Goal: Find specific page/section: Find specific page/section

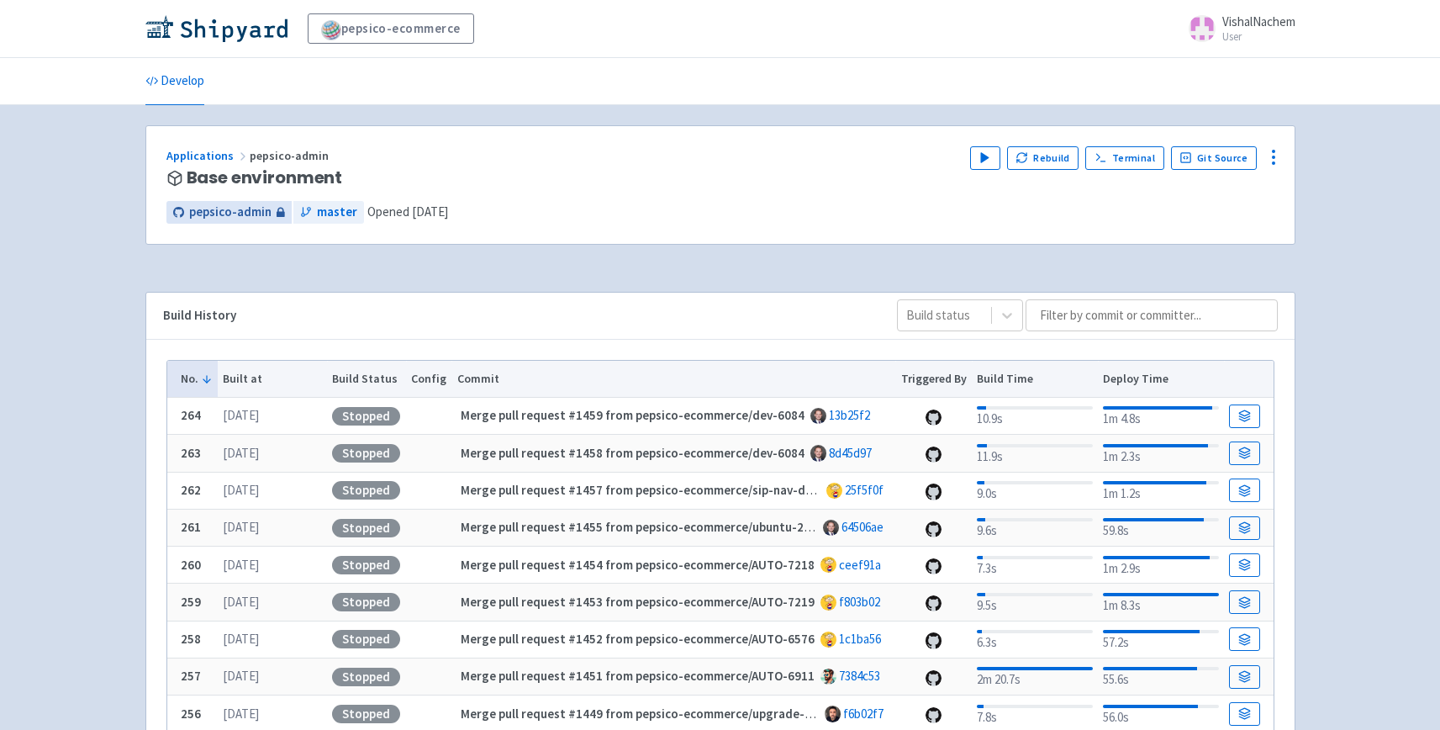
click at [252, 210] on span "pepsico-admin" at bounding box center [230, 212] width 82 height 19
click at [194, 154] on link "Applications" at bounding box center [207, 155] width 83 height 15
click at [1093, 322] on input at bounding box center [1151, 315] width 252 height 32
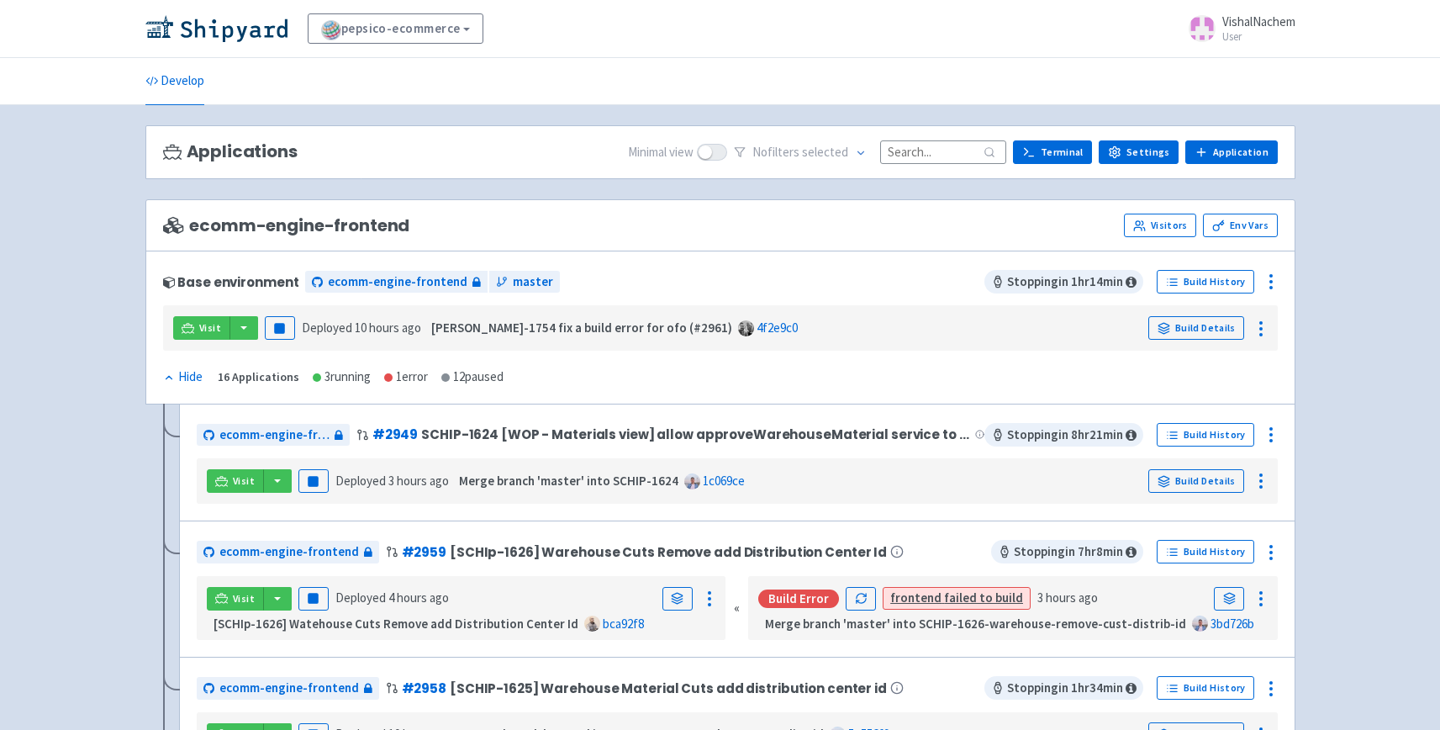
click at [936, 150] on input at bounding box center [943, 151] width 126 height 23
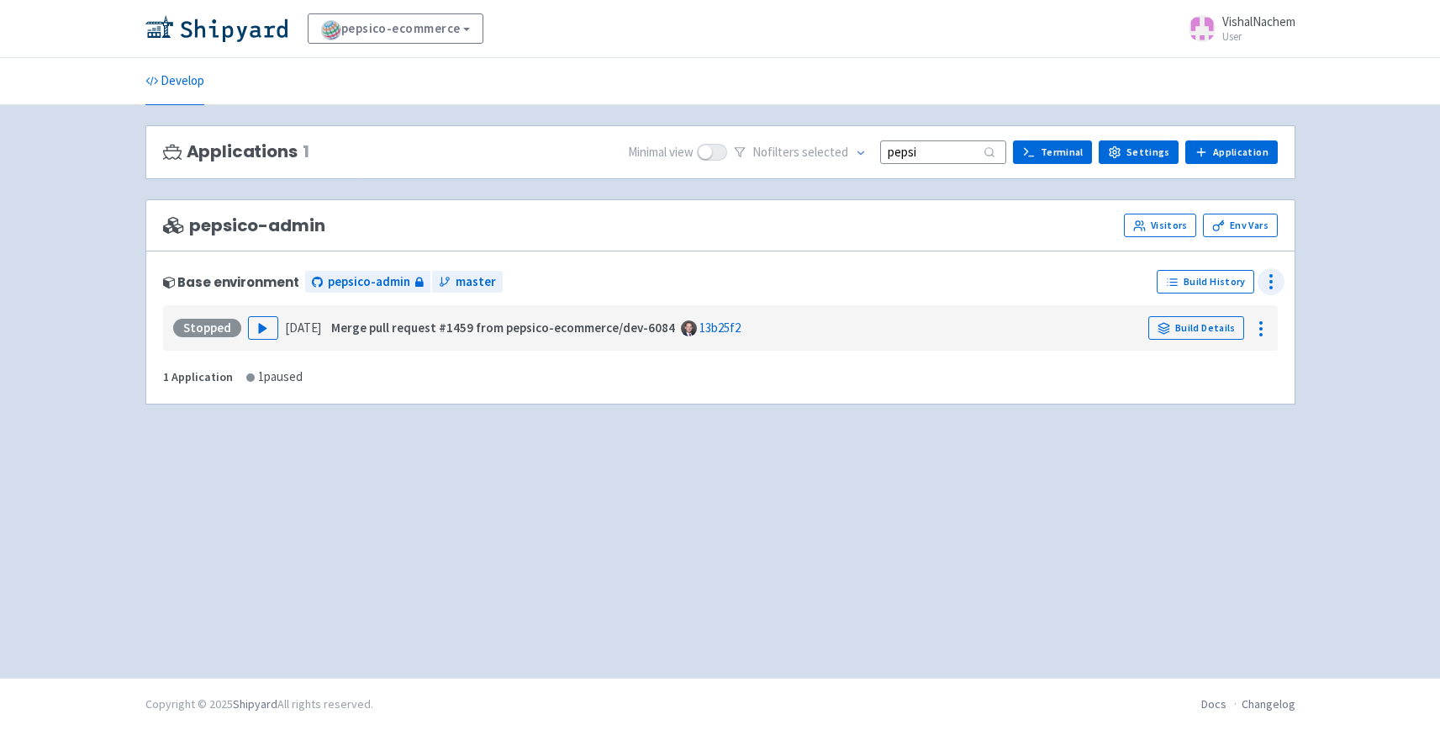
type input "pepsi"
click at [1273, 281] on icon at bounding box center [1271, 281] width 20 height 20
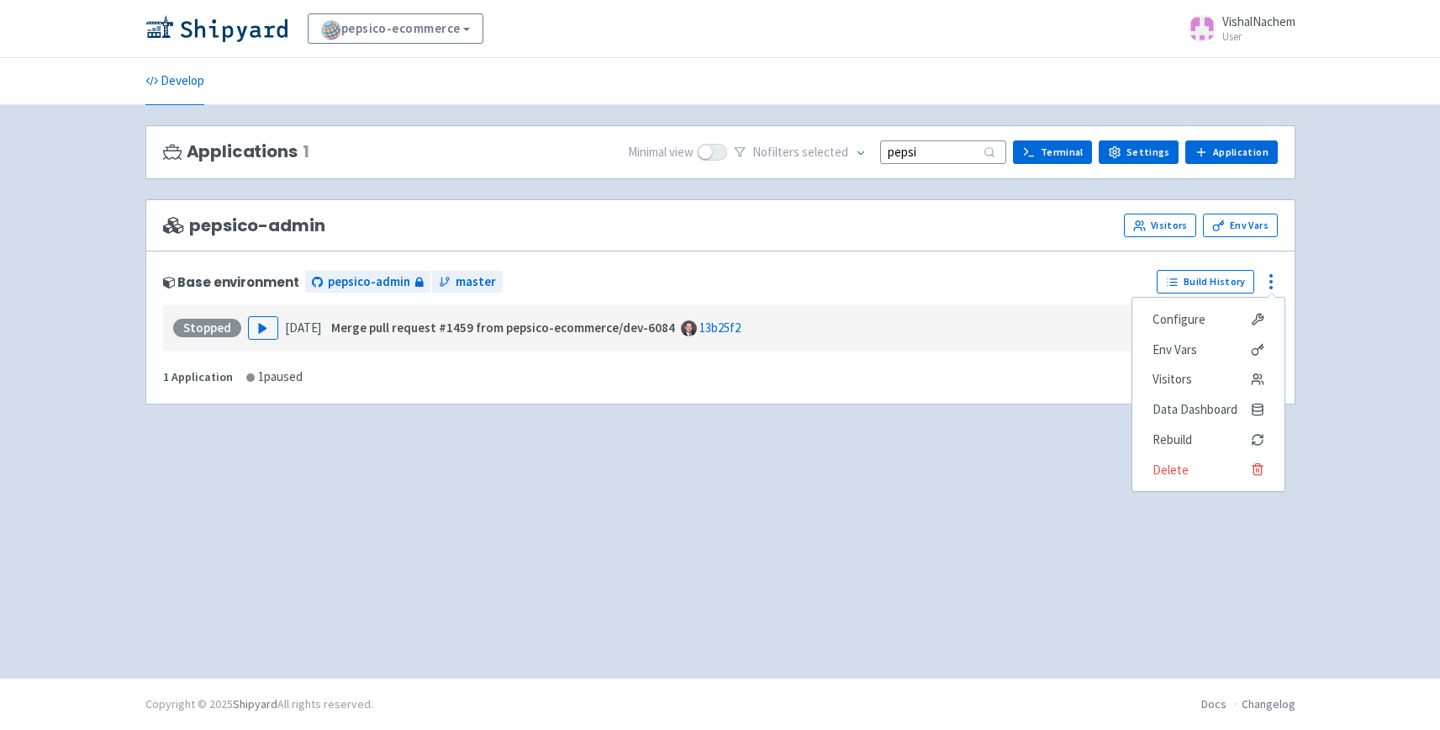
click at [826, 384] on div "Base environment pepsico-admin master Build History Configure Env Vars Visitors…" at bounding box center [720, 327] width 1150 height 154
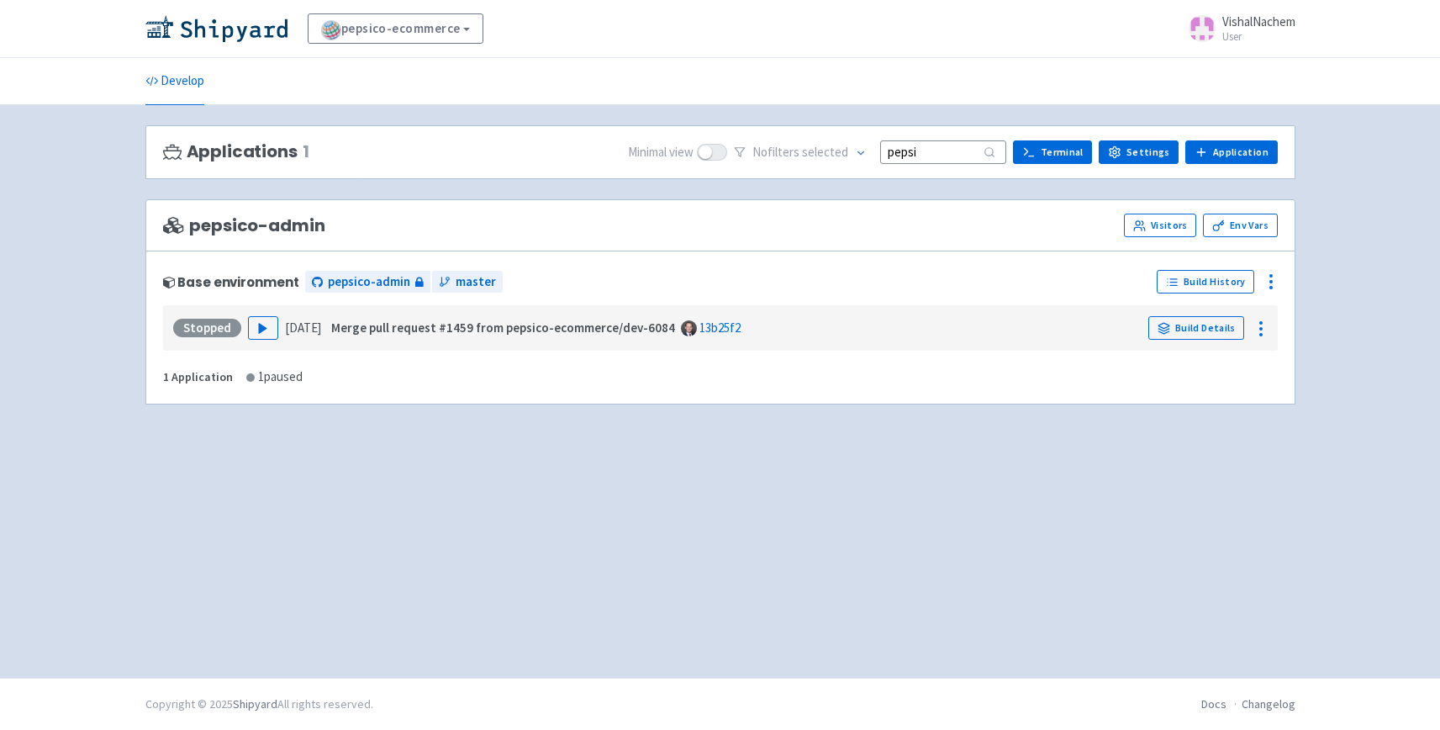
click at [240, 219] on span "pepsico-admin" at bounding box center [244, 225] width 162 height 19
click at [237, 220] on span "pepsico-admin" at bounding box center [244, 225] width 162 height 19
click at [399, 211] on div "pepsico-admin Visitors Env Vars" at bounding box center [720, 225] width 1150 height 52
click at [262, 224] on span "pepsico-admin" at bounding box center [244, 225] width 162 height 19
